Goal: Task Accomplishment & Management: Manage account settings

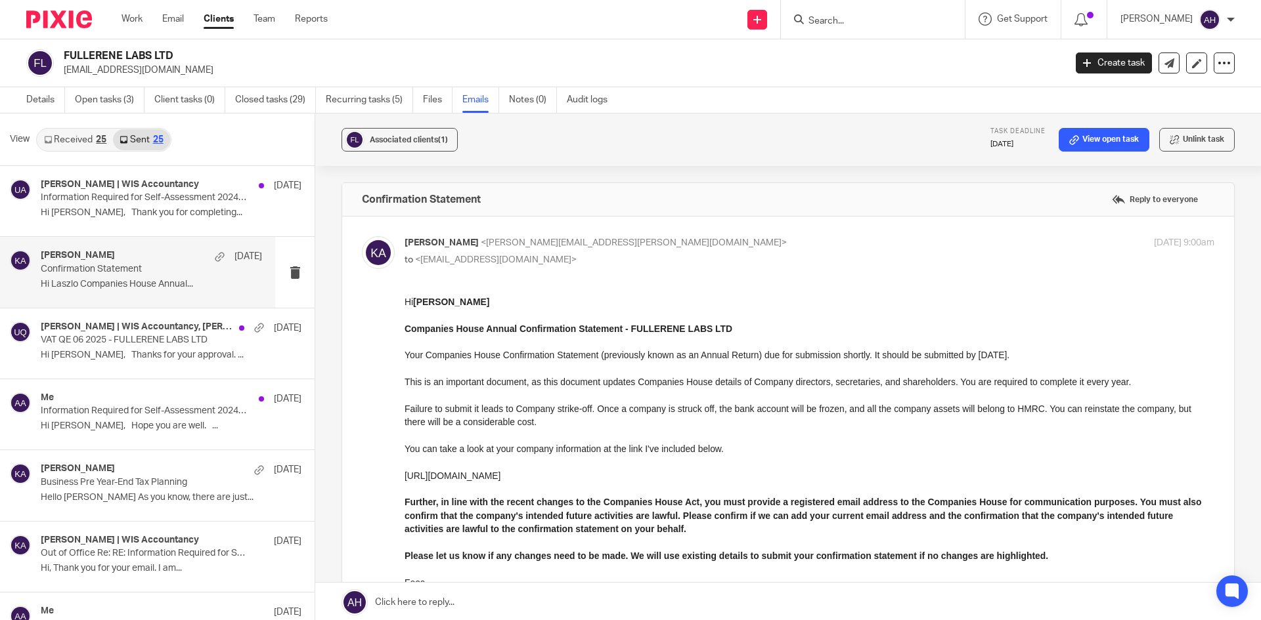
click at [850, 26] on input "Search" at bounding box center [866, 22] width 118 height 12
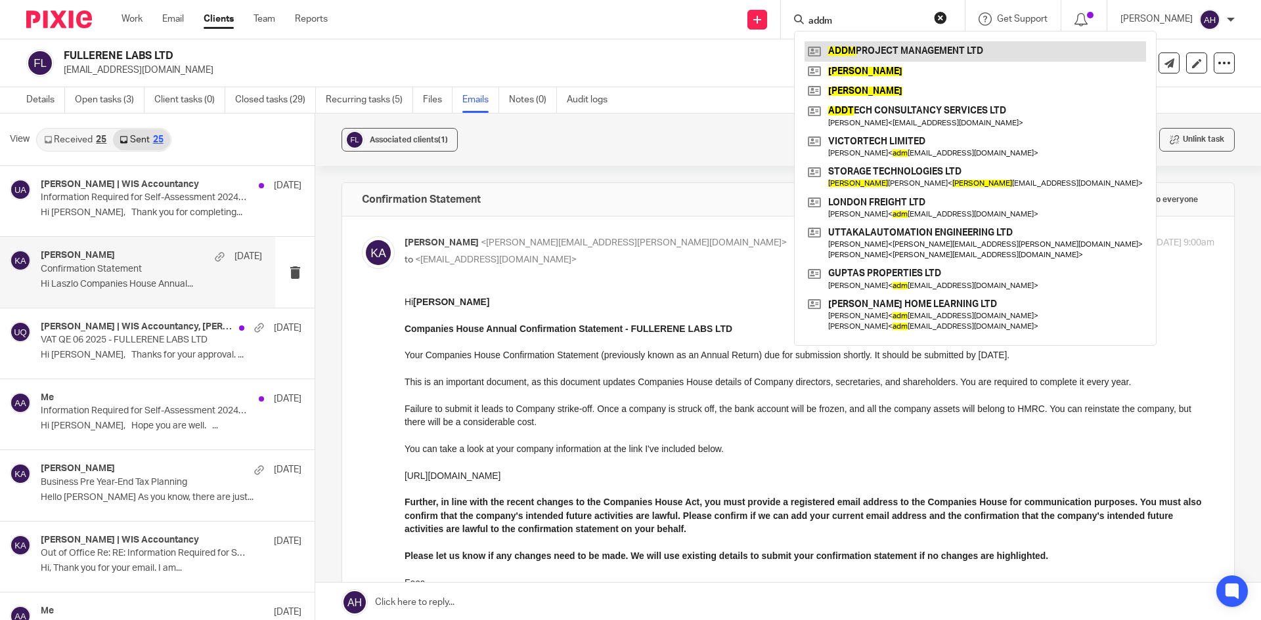
type input "addm"
click at [851, 47] on link at bounding box center [974, 51] width 341 height 20
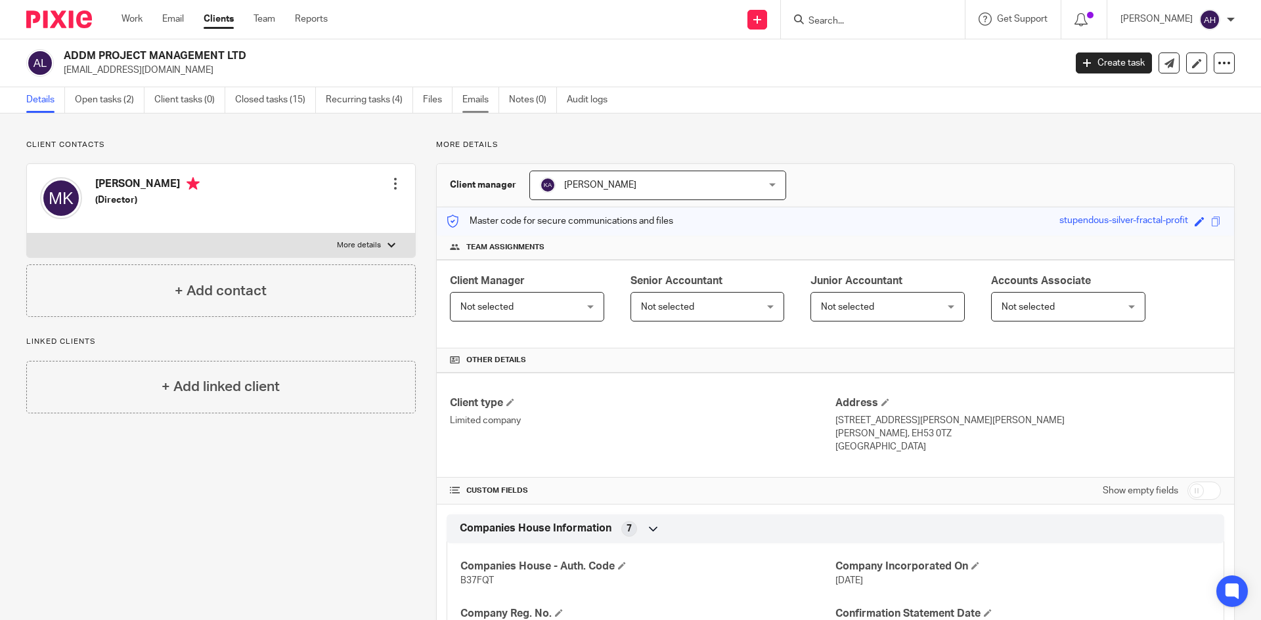
click at [469, 104] on link "Emails" at bounding box center [480, 100] width 37 height 26
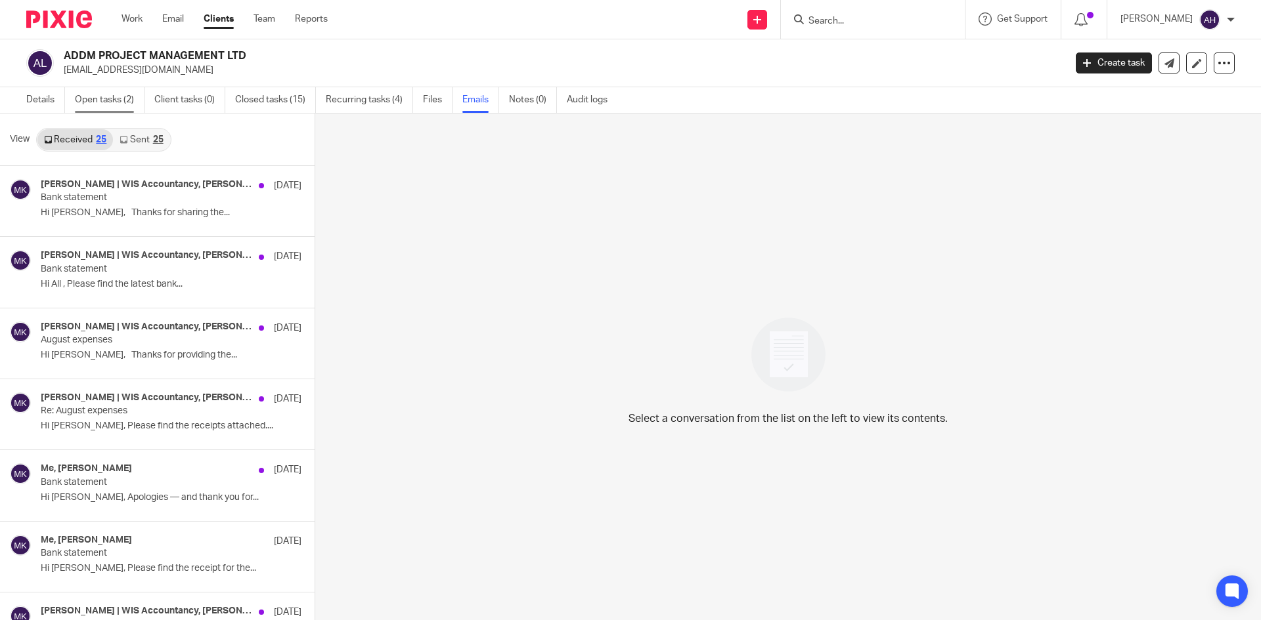
click at [111, 93] on link "Open tasks (2)" at bounding box center [110, 100] width 70 height 26
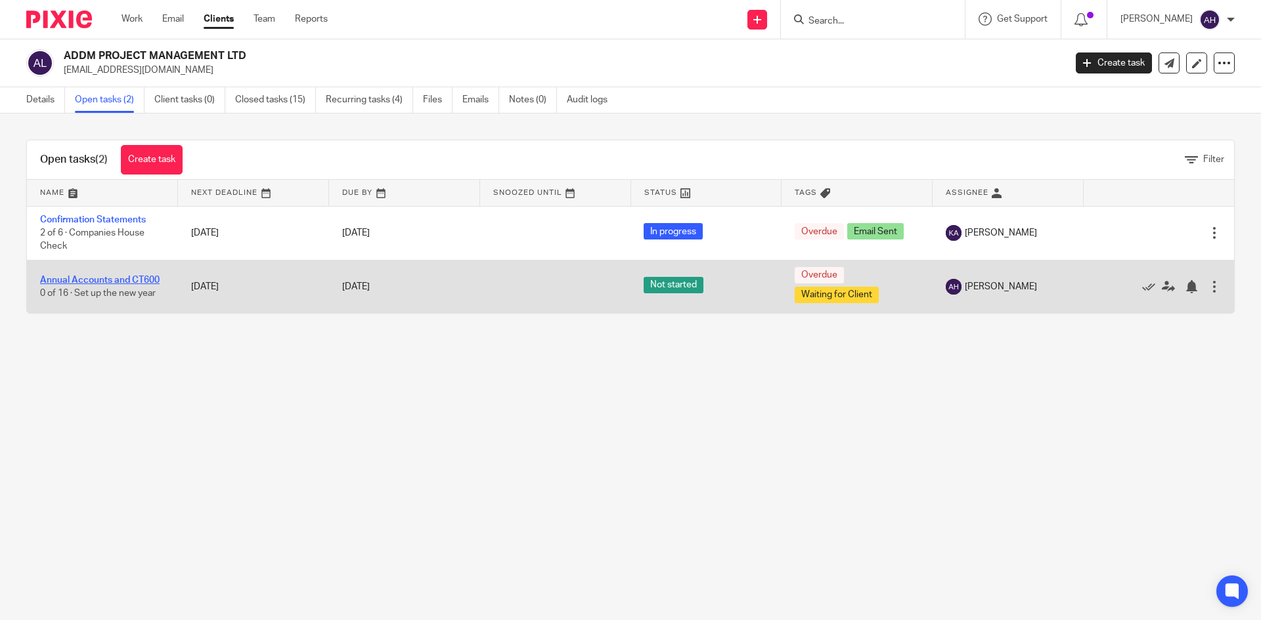
click at [135, 276] on link "Annual Accounts and CT600" at bounding box center [100, 280] width 120 height 9
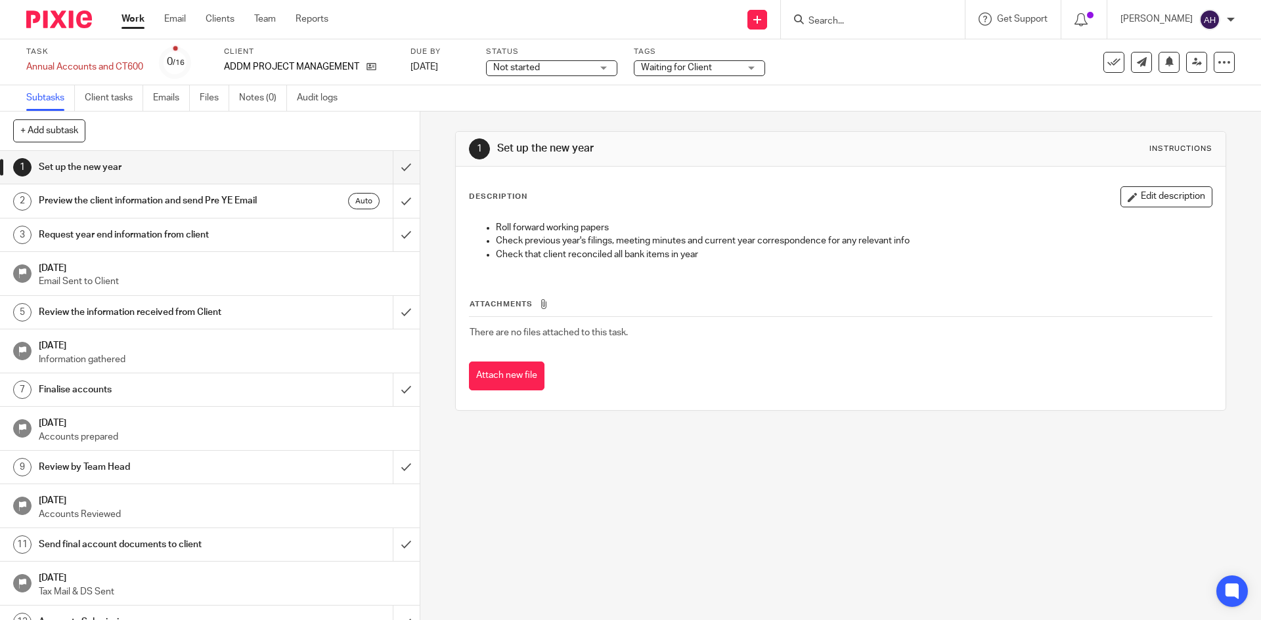
click at [689, 64] on span "Waiting for Client" at bounding box center [676, 67] width 71 height 9
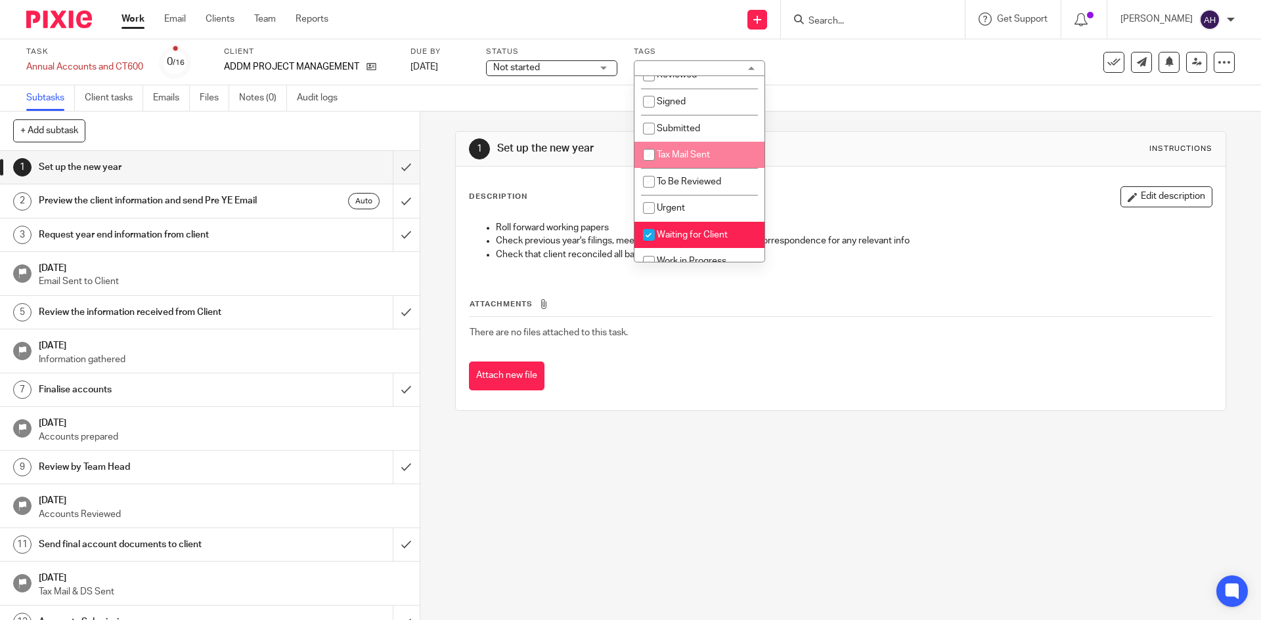
scroll to position [80, 0]
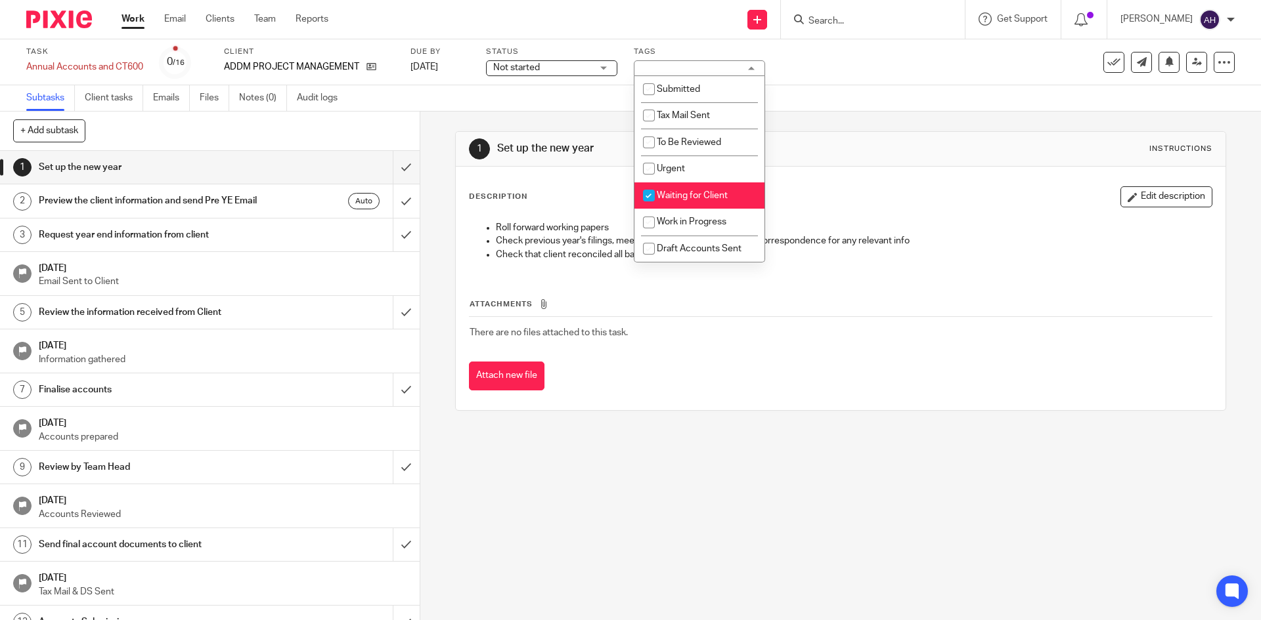
click at [704, 186] on li "Waiting for Client" at bounding box center [699, 196] width 130 height 27
checkbox input "false"
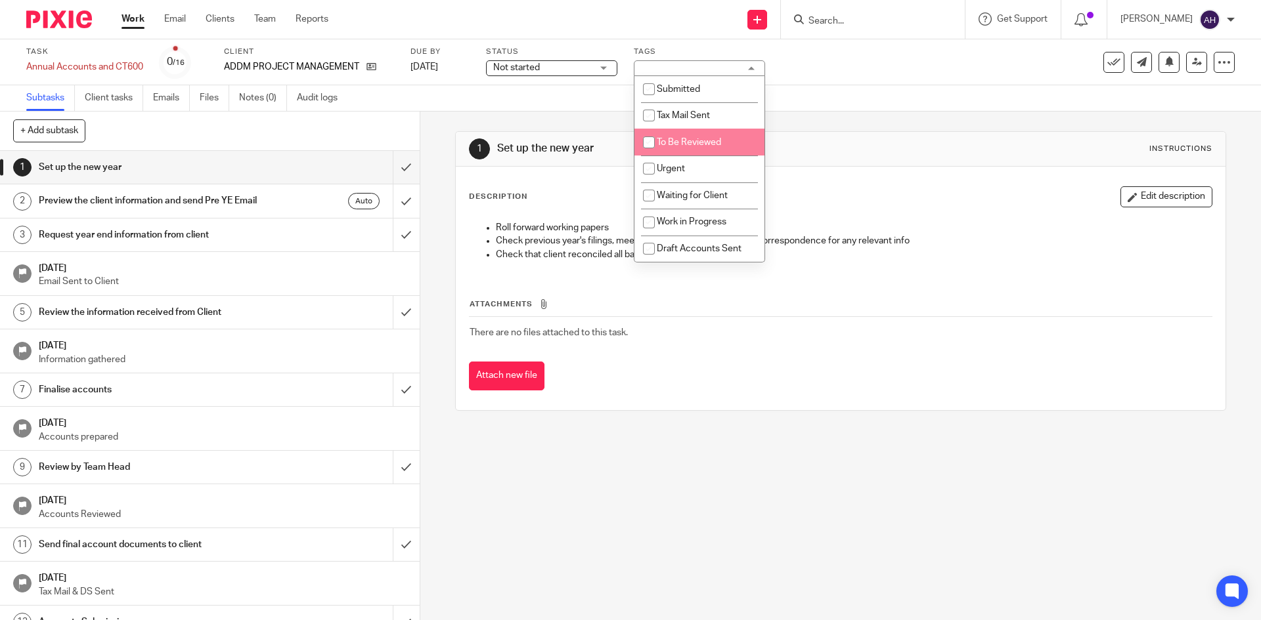
click at [698, 142] on span "To Be Reviewed" at bounding box center [689, 142] width 64 height 9
checkbox input "true"
click at [502, 109] on div "Subtasks Client tasks Emails Files Notes (0) Audit logs" at bounding box center [630, 98] width 1261 height 26
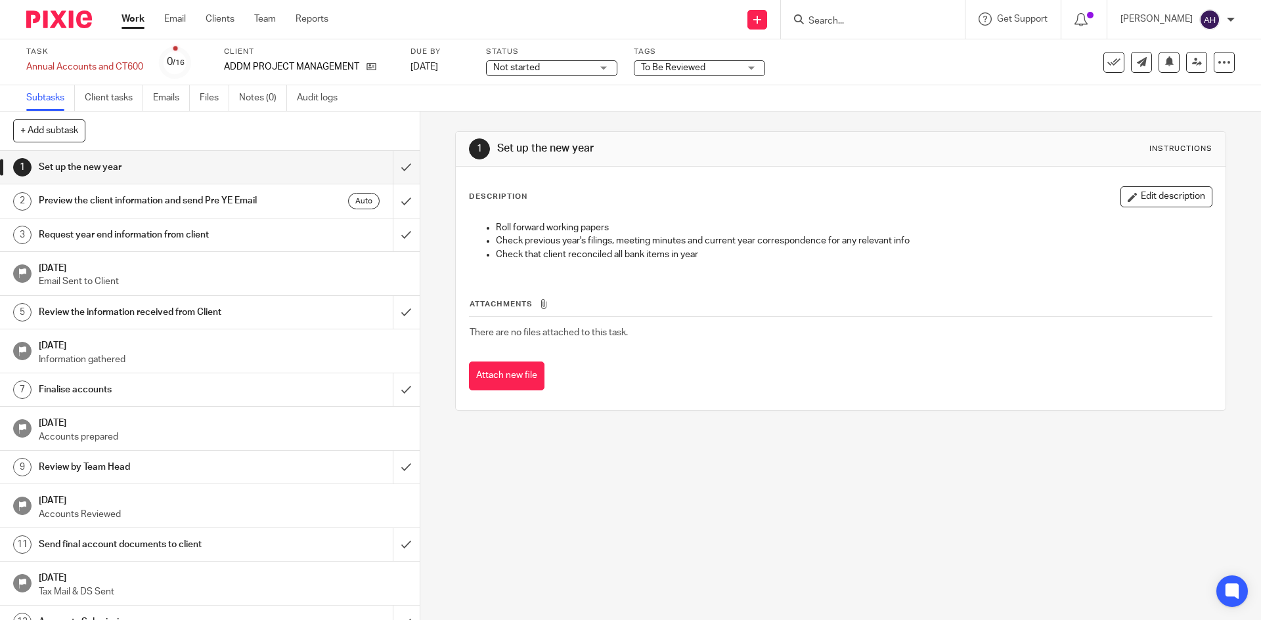
click at [553, 68] on span "Not started" at bounding box center [542, 68] width 98 height 14
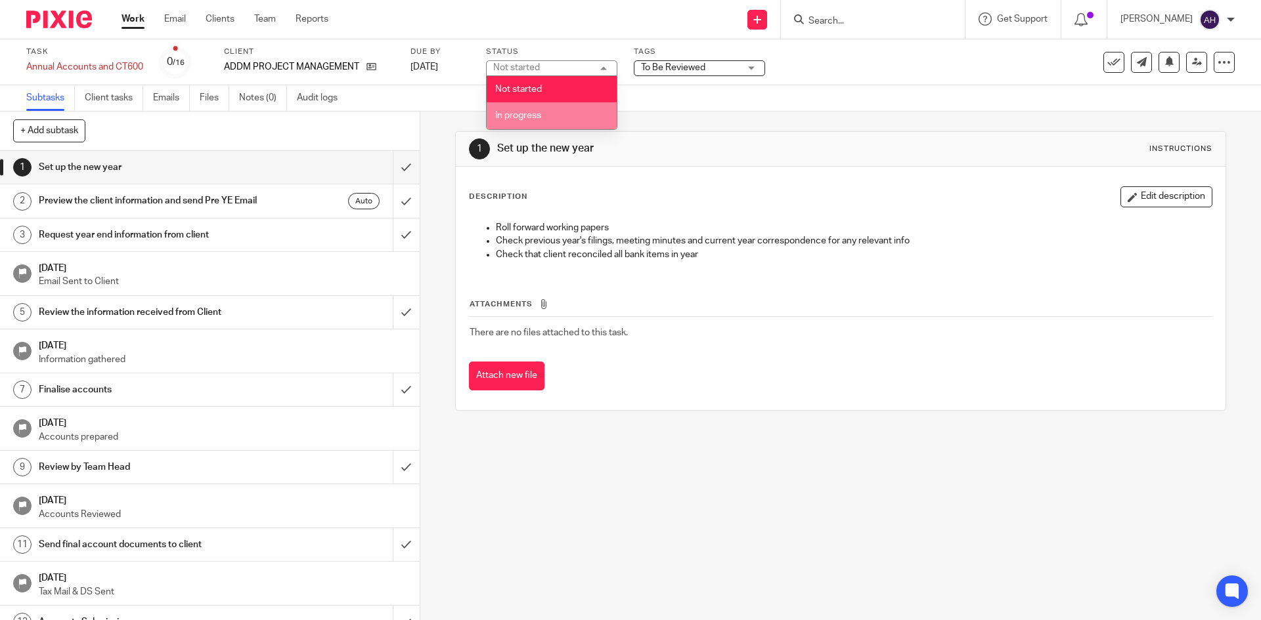
click at [554, 112] on li "In progress" at bounding box center [552, 115] width 130 height 27
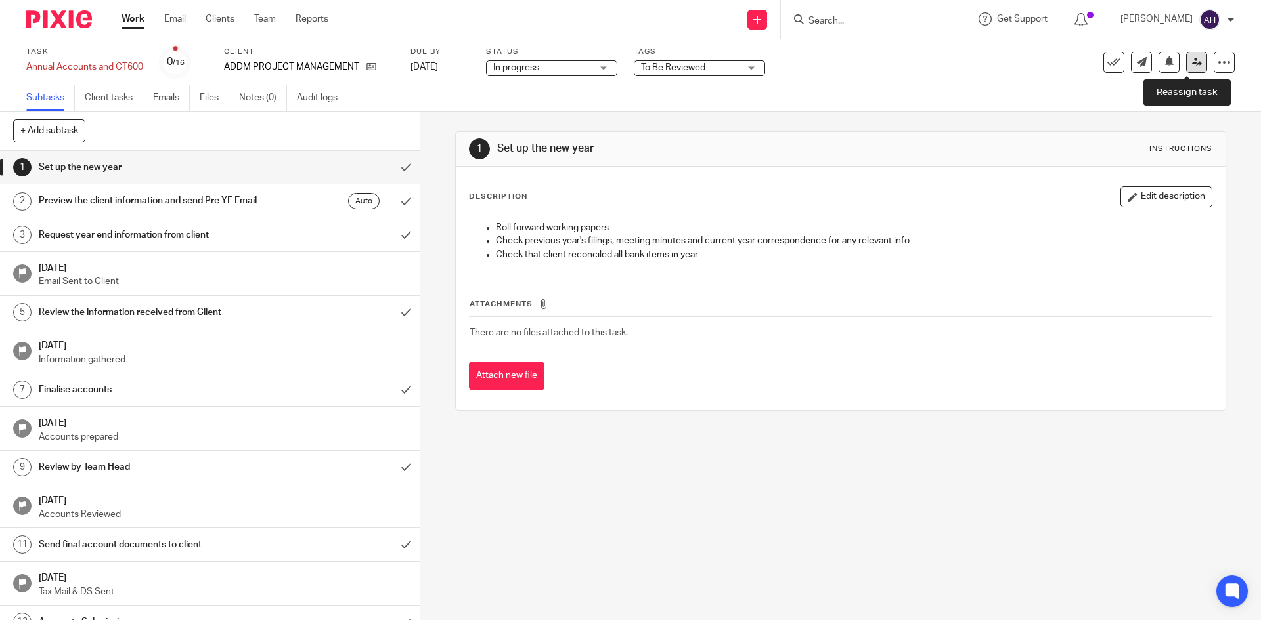
click at [1192, 60] on icon at bounding box center [1197, 62] width 10 height 10
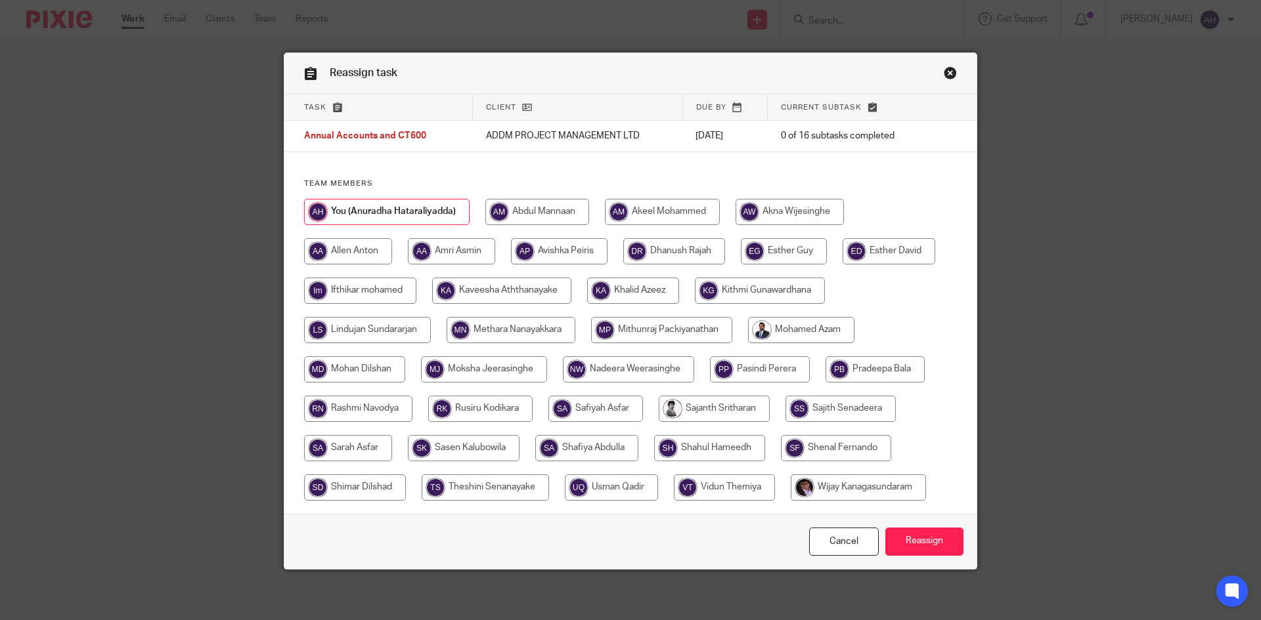
click at [647, 286] on input "radio" at bounding box center [633, 291] width 92 height 26
radio input "true"
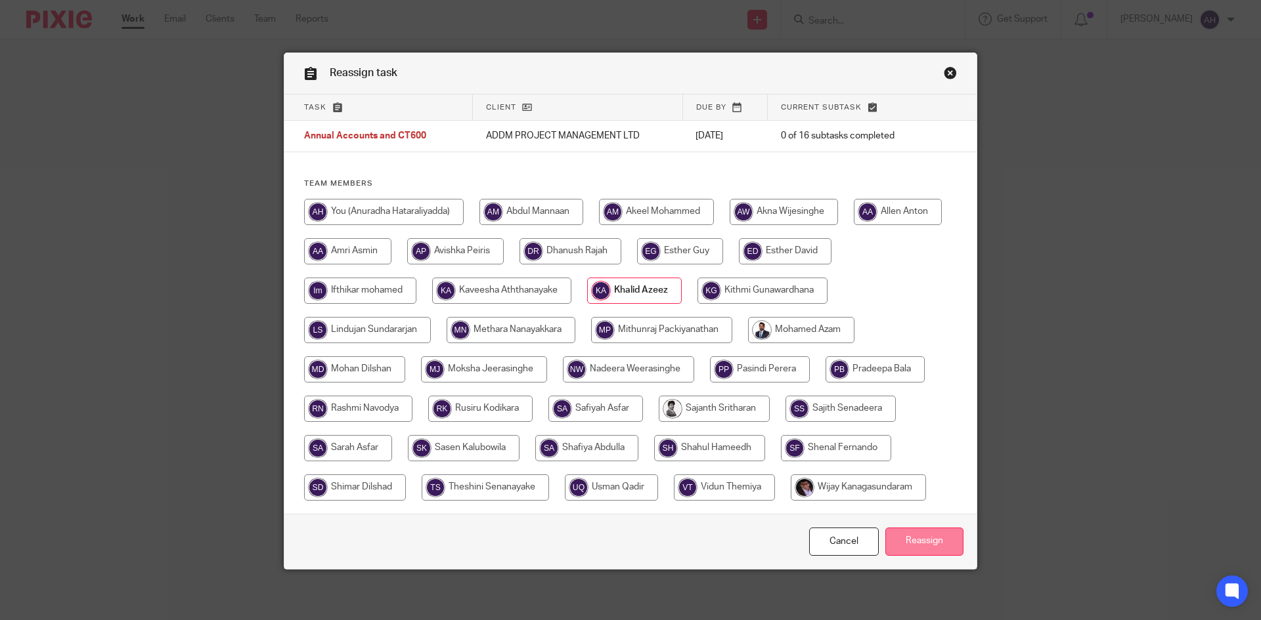
click at [904, 551] on input "Reassign" at bounding box center [924, 542] width 78 height 28
